Goal: Task Accomplishment & Management: Complete application form

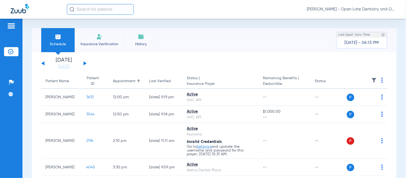
click at [99, 11] on input "text" at bounding box center [100, 9] width 67 height 11
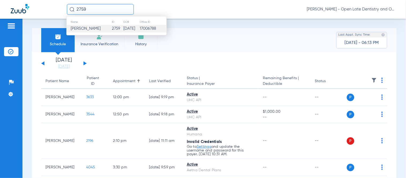
type input "2759"
drag, startPoint x: 108, startPoint y: 25, endPoint x: 114, endPoint y: 39, distance: 15.0
click at [108, 26] on td "[PERSON_NAME]" at bounding box center [89, 28] width 45 height 7
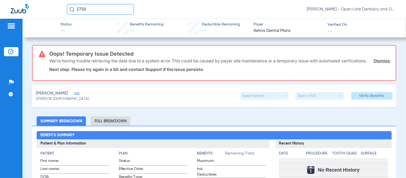
click at [79, 97] on span "Edit" at bounding box center [76, 93] width 5 height 5
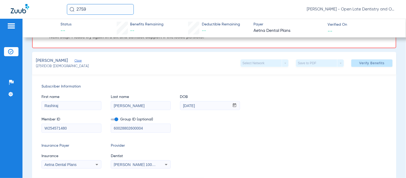
scroll to position [30, 0]
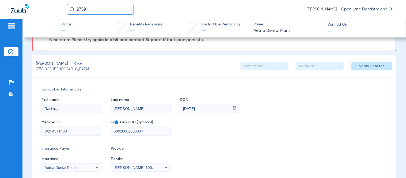
drag, startPoint x: 70, startPoint y: 114, endPoint x: 23, endPoint y: 111, distance: 46.6
type input "navya"
type input "hareendran"
type input "[DATE]"
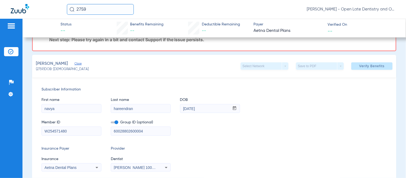
click at [75, 135] on input "W254571480" at bounding box center [71, 131] width 59 height 9
paste input "912486774"
type input "912486774"
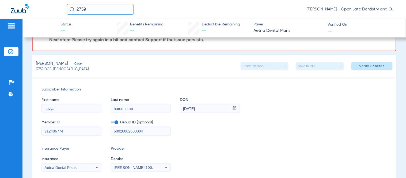
click at [143, 135] on input "60028802600004" at bounding box center [140, 131] width 59 height 9
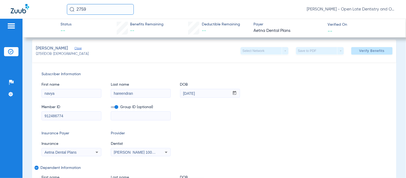
scroll to position [59, 0]
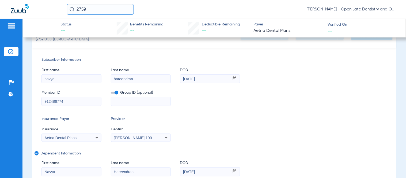
click at [94, 141] on icon at bounding box center [97, 137] width 6 height 6
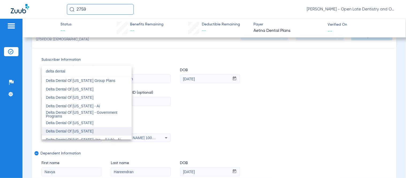
scroll to position [302, 0]
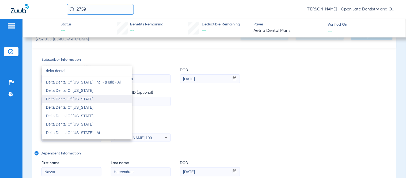
type input "delta dental"
click at [94, 99] on span "Delta Dental Of [US_STATE]" at bounding box center [70, 99] width 48 height 4
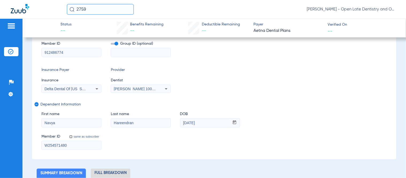
scroll to position [119, 0]
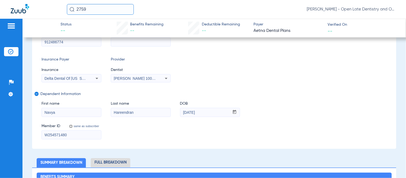
drag, startPoint x: 73, startPoint y: 140, endPoint x: 34, endPoint y: 142, distance: 39.1
click at [34, 142] on div "Subscriber Information First name [PERSON_NAME] Last name [PERSON_NAME] mm / dd…" at bounding box center [214, 68] width 364 height 160
paste input "912486774"
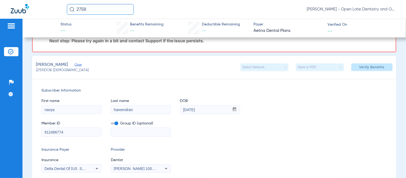
scroll to position [0, 0]
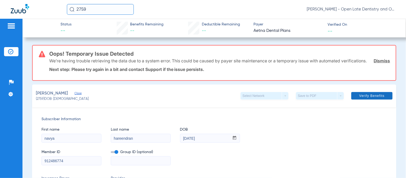
type input "912486774"
click at [365, 98] on span "Verify Benefits" at bounding box center [371, 96] width 25 height 4
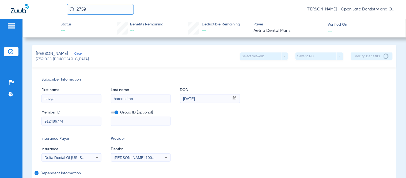
click at [322, 107] on div "Member ID 912486774 Group ID (optional)" at bounding box center [213, 115] width 345 height 21
click at [275, 72] on div "Subscriber Information First name [PERSON_NAME] Last name [PERSON_NAME] mm / dd…" at bounding box center [214, 147] width 364 height 160
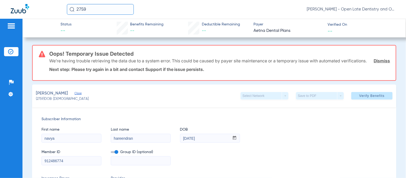
click at [376, 63] on link "Dismiss" at bounding box center [381, 60] width 16 height 5
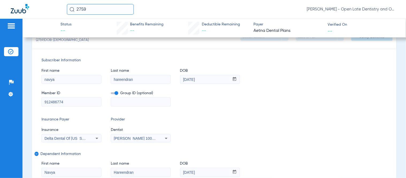
scroll to position [30, 0]
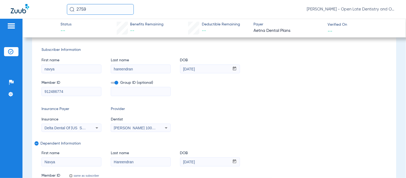
click at [99, 128] on icon at bounding box center [97, 128] width 6 height 6
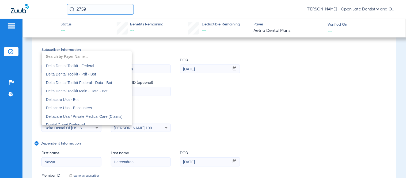
scroll to position [1506, 0]
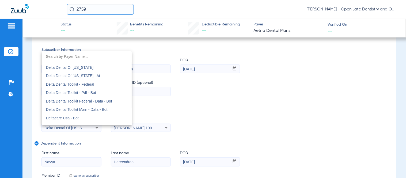
click at [295, 138] on div at bounding box center [203, 89] width 406 height 178
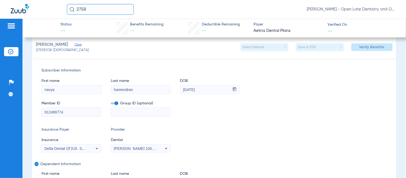
scroll to position [0, 0]
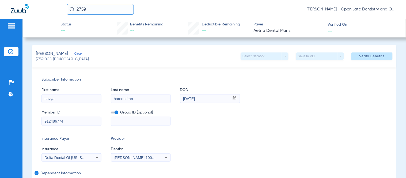
drag, startPoint x: 6, startPoint y: 51, endPoint x: 25, endPoint y: 60, distance: 21.3
click at [6, 51] on li "Insurance Verification" at bounding box center [11, 51] width 14 height 9
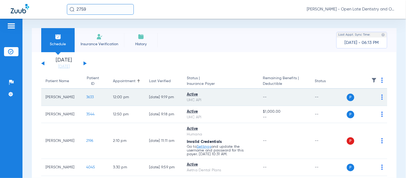
click at [86, 95] on span "3633" at bounding box center [90, 97] width 8 height 4
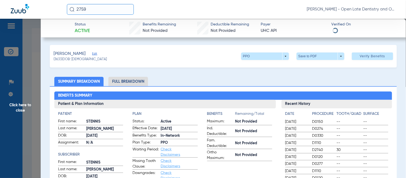
click at [97, 12] on input "2759" at bounding box center [100, 9] width 67 height 11
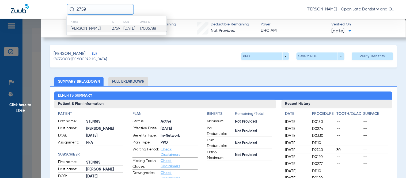
click at [95, 30] on span "[PERSON_NAME]" at bounding box center [86, 28] width 30 height 4
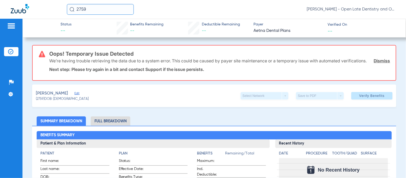
drag, startPoint x: 102, startPoint y: 9, endPoint x: 26, endPoint y: 16, distance: 76.2
click at [26, 16] on div "2759 [PERSON_NAME] - Open Late Dentistry and Orthodontics" at bounding box center [203, 9] width 406 height 19
click at [102, 11] on input "4060" at bounding box center [100, 9] width 67 height 11
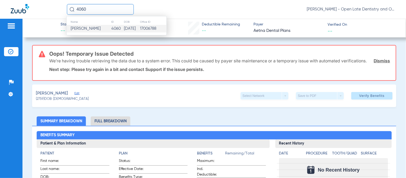
type input "4060"
click at [84, 32] on td "[PERSON_NAME]" at bounding box center [89, 28] width 44 height 7
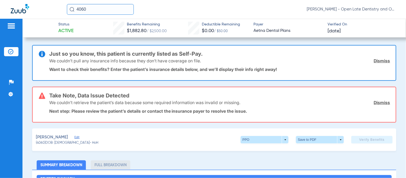
click at [374, 63] on link "Dismiss" at bounding box center [381, 60] width 16 height 5
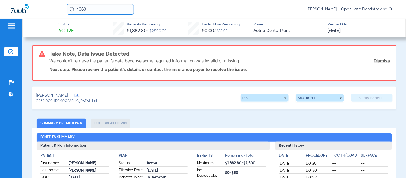
click at [377, 61] on link "Dismiss" at bounding box center [381, 60] width 16 height 5
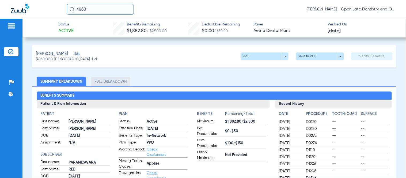
click at [79, 52] on span "Edit" at bounding box center [76, 54] width 5 height 5
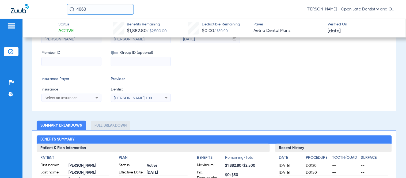
scroll to position [59, 0]
click at [11, 50] on img at bounding box center [10, 51] width 5 height 5
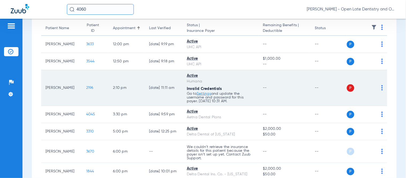
scroll to position [89, 0]
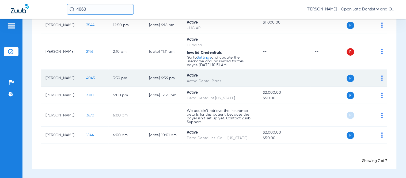
click at [86, 78] on span "4045" at bounding box center [90, 78] width 9 height 4
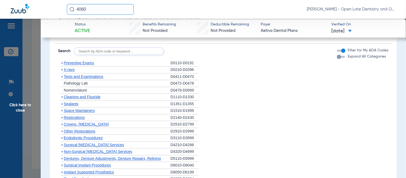
scroll to position [327, 0]
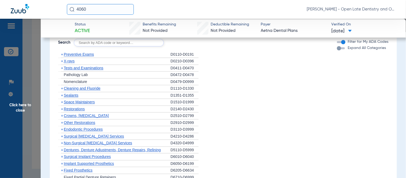
click at [94, 41] on input "text" at bounding box center [119, 42] width 90 height 7
type input "9910"
click at [192, 43] on button "Search" at bounding box center [183, 42] width 21 height 7
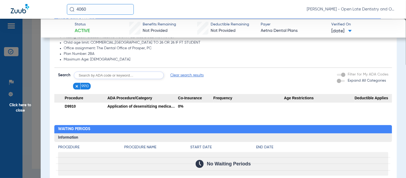
scroll to position [267, 0]
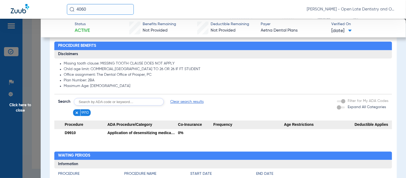
click at [76, 113] on img at bounding box center [77, 113] width 4 height 4
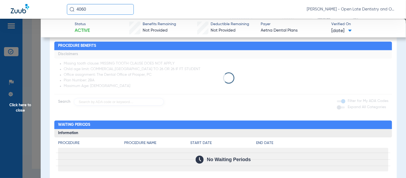
click at [90, 102] on app-loading-indicator at bounding box center [222, 78] width 337 height 56
click at [92, 101] on app-loading-indicator at bounding box center [222, 78] width 337 height 56
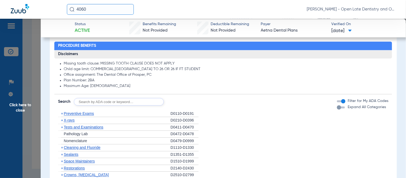
click at [92, 101] on input "text" at bounding box center [119, 101] width 90 height 7
type input "2950"
click at [186, 100] on button "Search" at bounding box center [183, 101] width 21 height 7
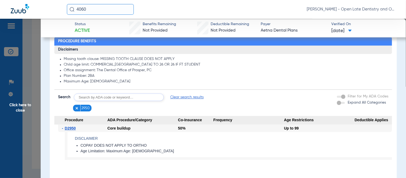
scroll to position [297, 0]
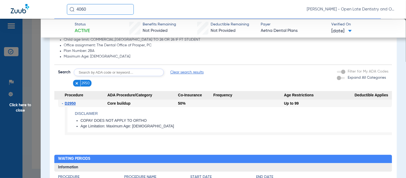
drag, startPoint x: 75, startPoint y: 82, endPoint x: 79, endPoint y: 87, distance: 6.3
click at [75, 82] on img at bounding box center [77, 83] width 4 height 4
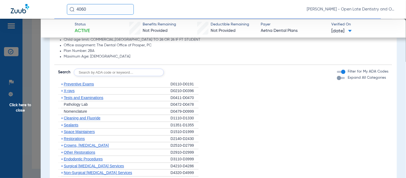
click at [62, 144] on span "+" at bounding box center [62, 145] width 2 height 4
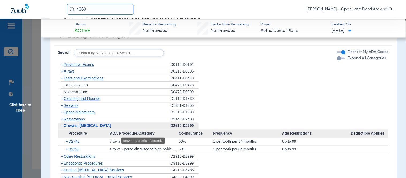
scroll to position [327, 0]
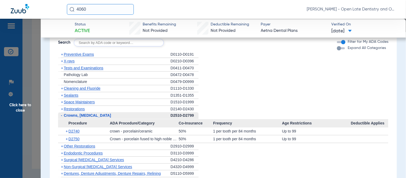
click at [66, 131] on span "+" at bounding box center [66, 130] width 3 height 7
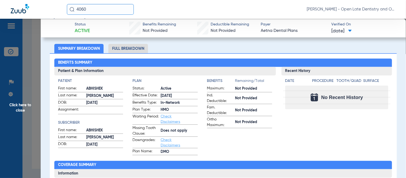
scroll to position [0, 0]
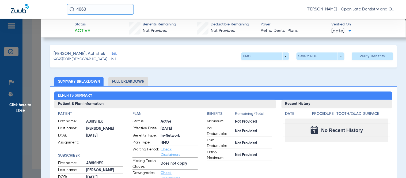
click at [111, 52] on span "Edit" at bounding box center [113, 54] width 5 height 5
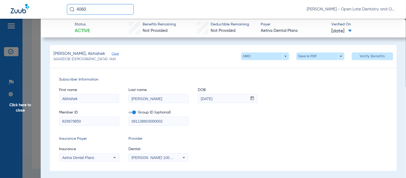
click at [78, 121] on input "829879850" at bounding box center [88, 121] width 59 height 9
